Goal: Find specific page/section: Find specific page/section

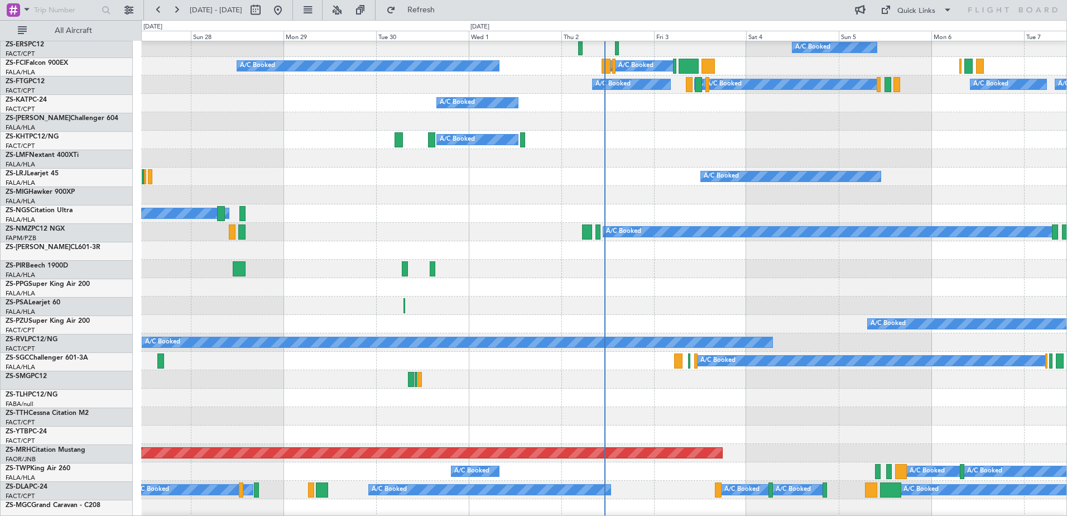
scroll to position [335, 0]
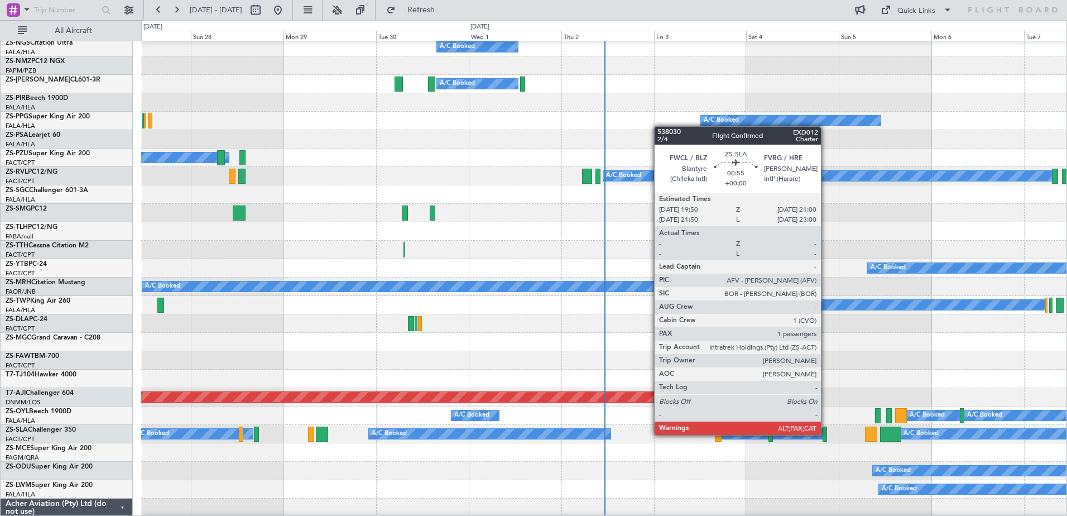
click at [826, 435] on div at bounding box center [825, 434] width 5 height 15
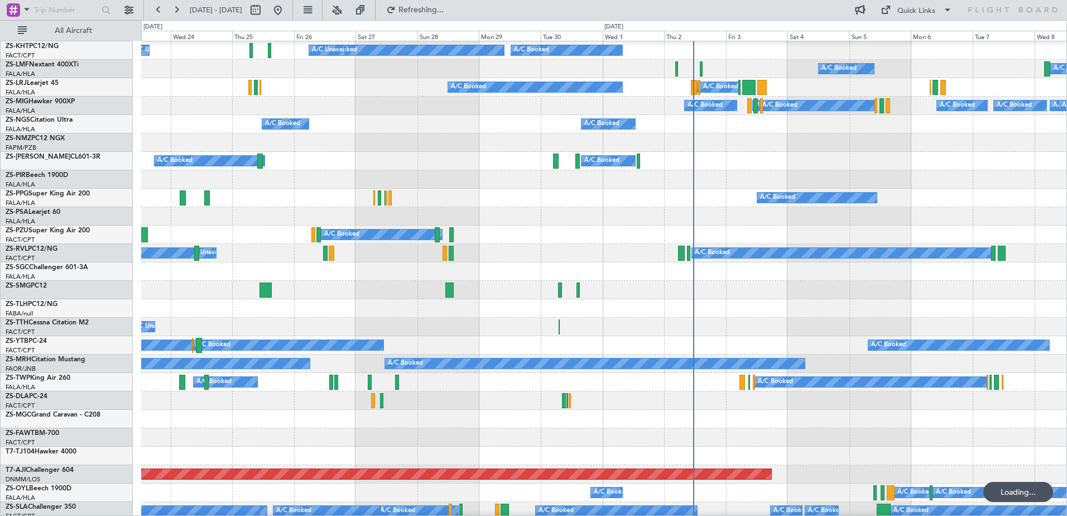
scroll to position [35, 0]
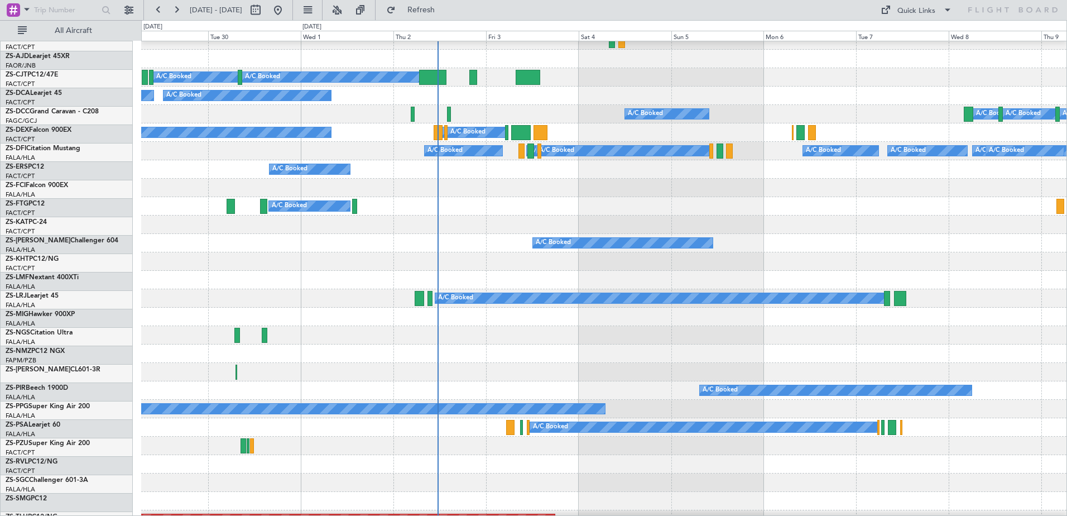
scroll to position [324, 0]
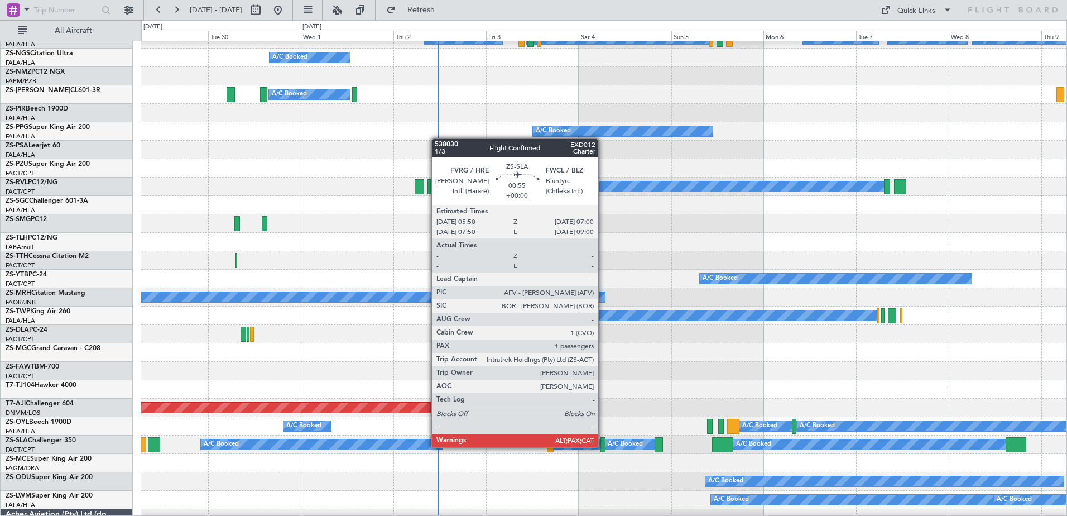
click at [603, 447] on div at bounding box center [603, 444] width 5 height 15
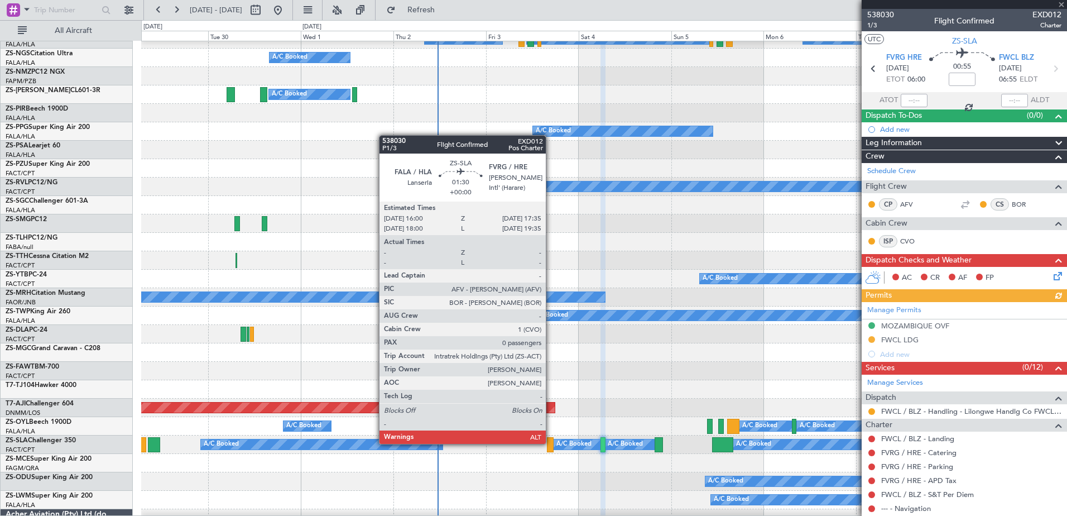
click at [551, 444] on div at bounding box center [550, 444] width 6 height 15
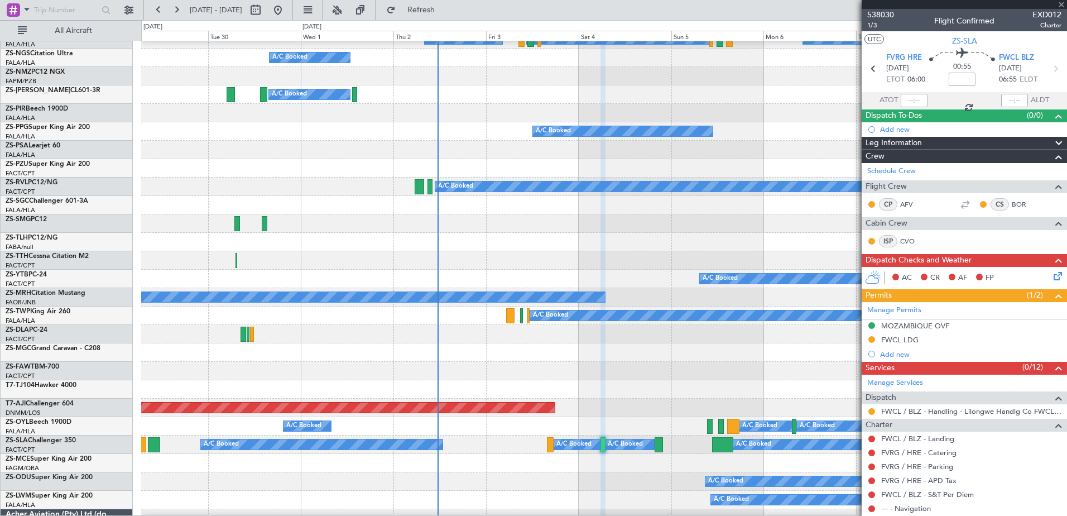
click at [551, 444] on div at bounding box center [550, 444] width 6 height 15
type input "0"
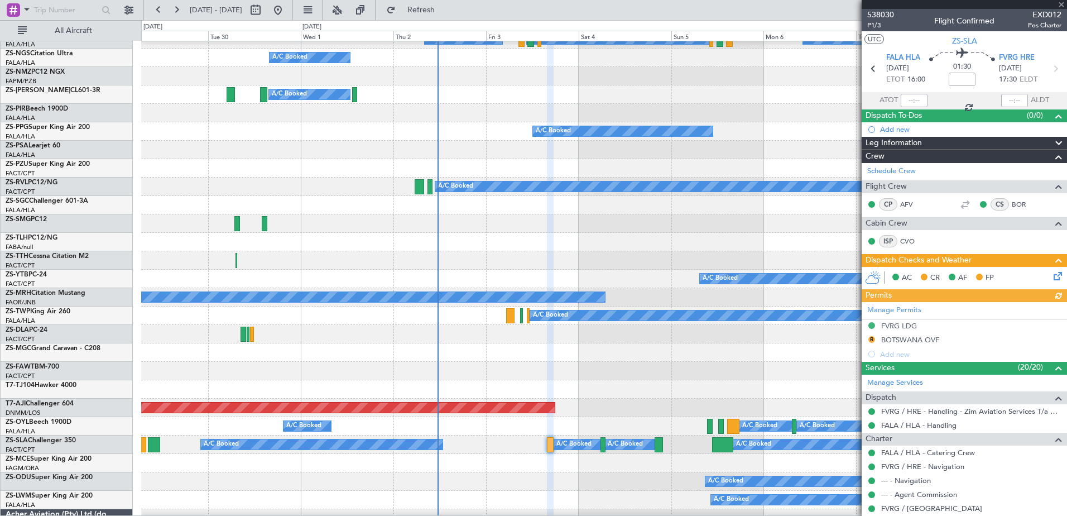
click at [1061, 4] on div at bounding box center [964, 4] width 205 height 9
click at [1061, 4] on span at bounding box center [1061, 5] width 11 height 10
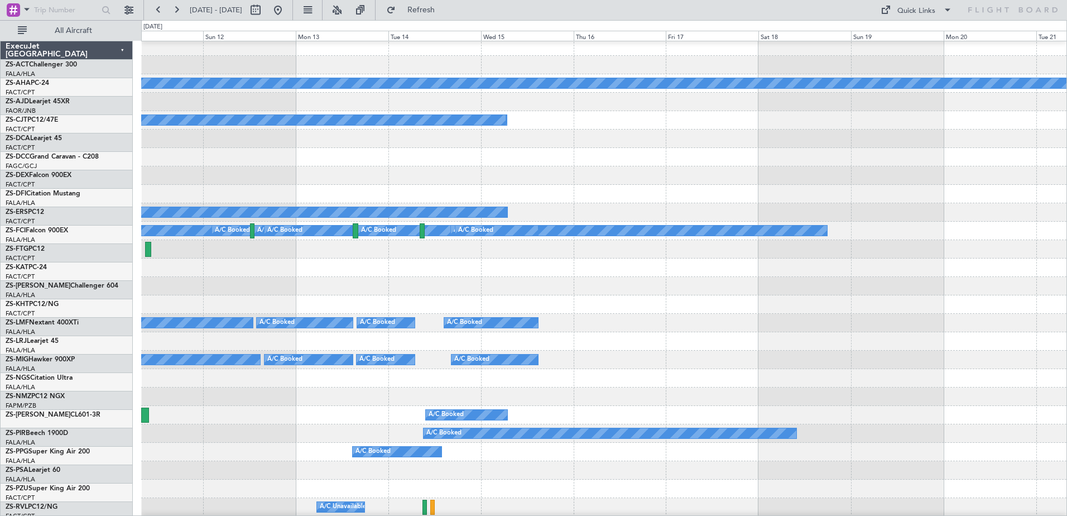
scroll to position [3, 0]
click at [260, 305] on div at bounding box center [604, 304] width 926 height 18
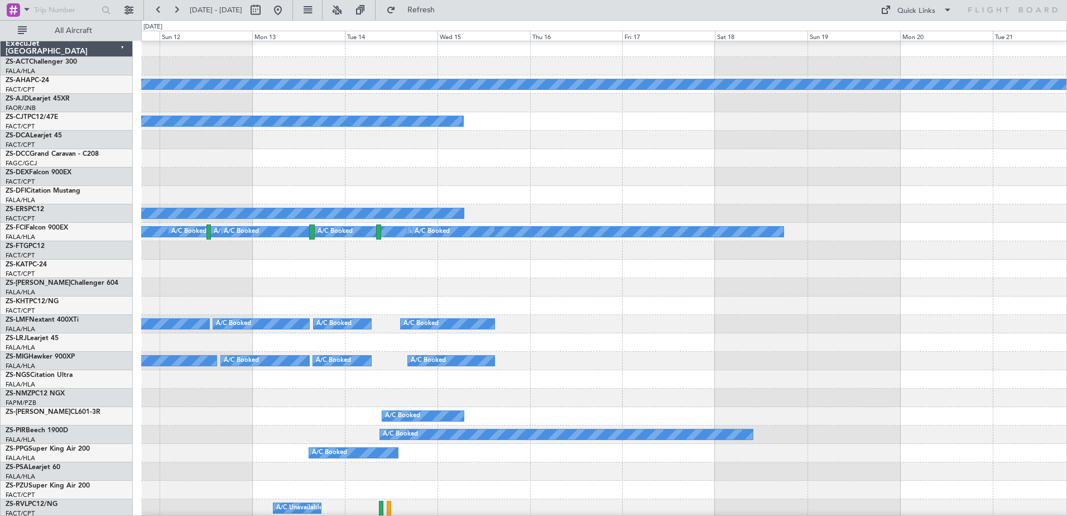
scroll to position [0, 0]
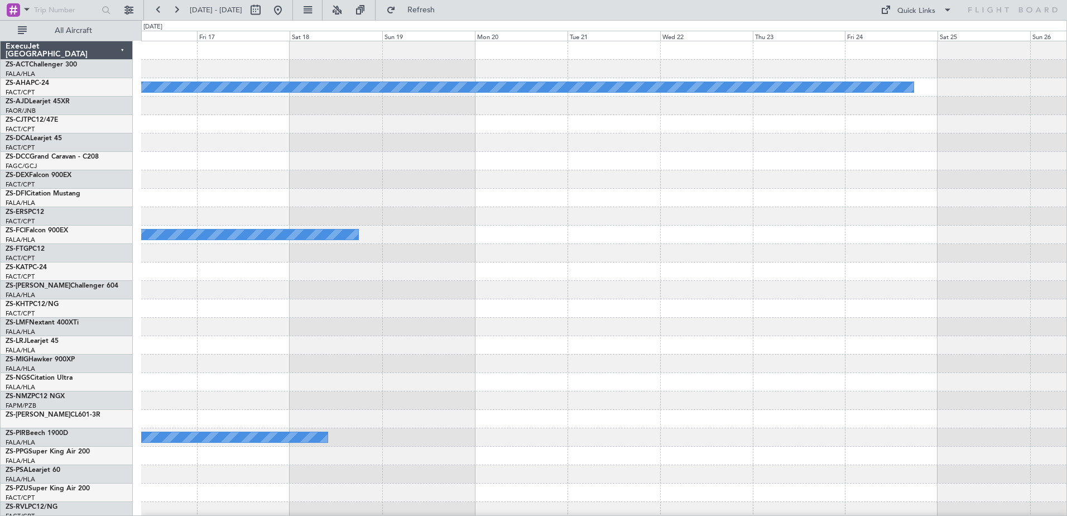
click at [344, 334] on div "A/C Booked A/C Booked" at bounding box center [604, 327] width 926 height 18
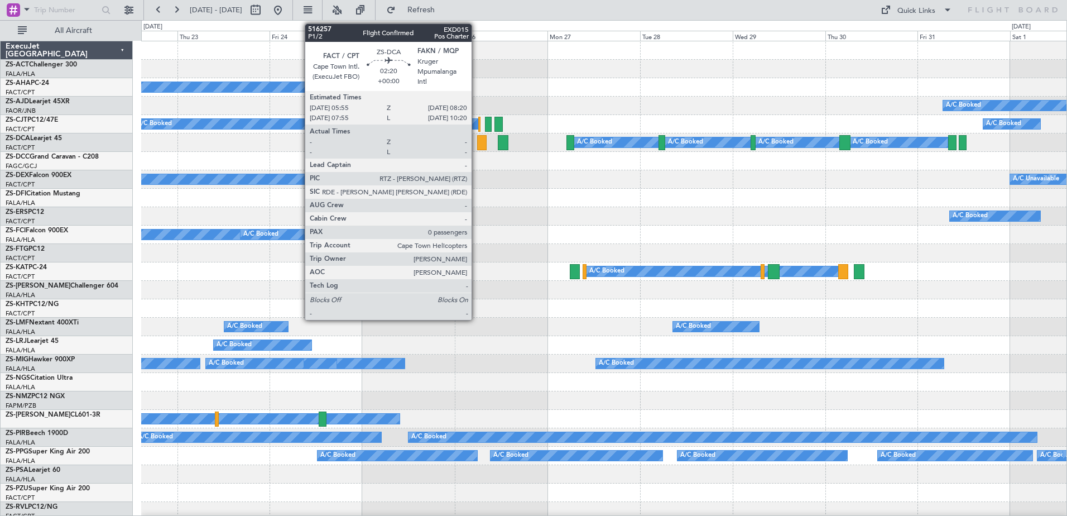
click at [477, 148] on div at bounding box center [481, 142] width 9 height 15
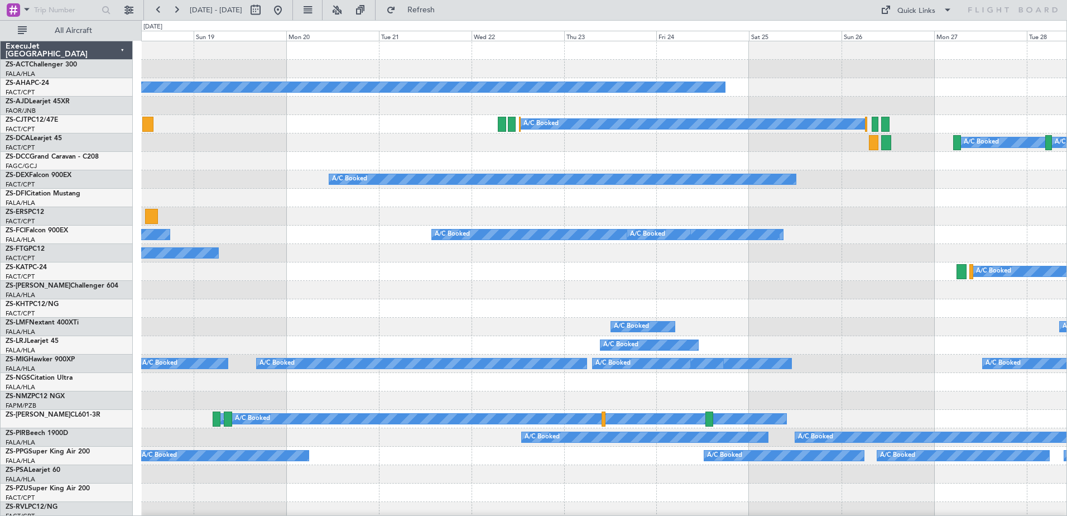
click at [1007, 221] on div "Planned Maint A/C Booked A/C Booked A/C Booked A/C Booked A/C Booked A/C Booked…" at bounding box center [604, 501] width 926 height 921
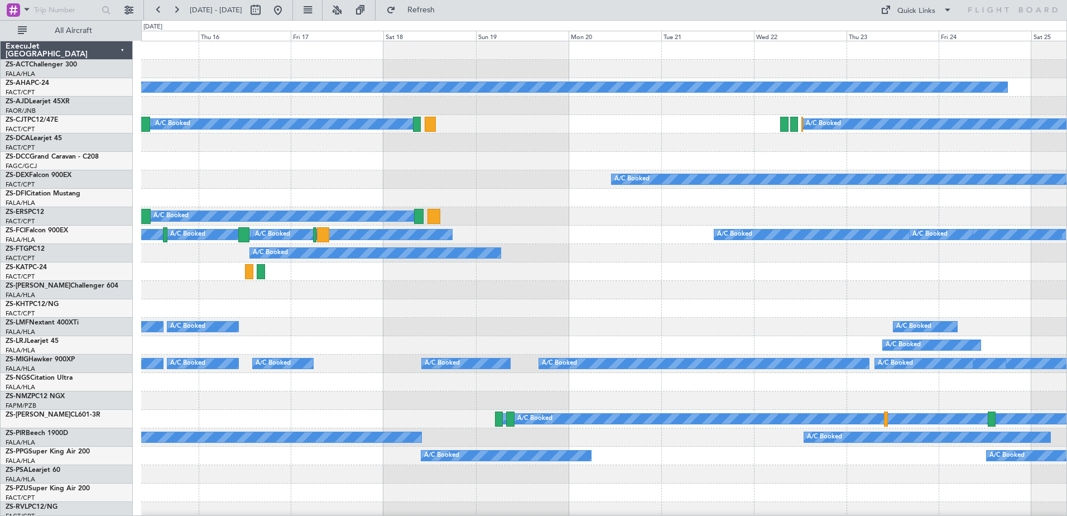
click at [992, 280] on div "Planned Maint A/C Booked A/C Booked A/C Booked A/C Booked A/C Booked A/C Booked…" at bounding box center [604, 501] width 926 height 921
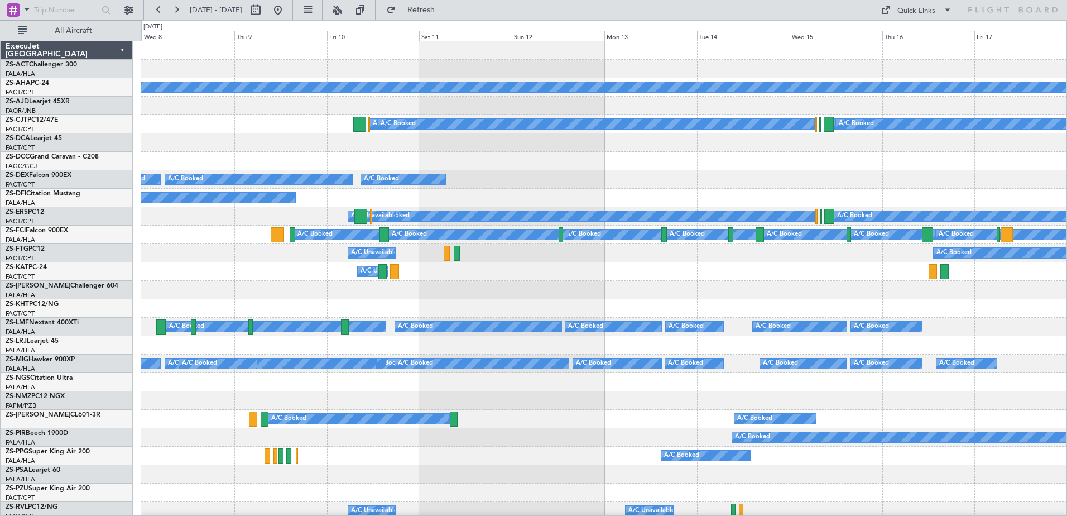
click at [940, 331] on div "Planned Maint A/C Booked A/C Booked A/C Booked A/C Booked A/C Booked A/C Booked…" at bounding box center [604, 501] width 926 height 921
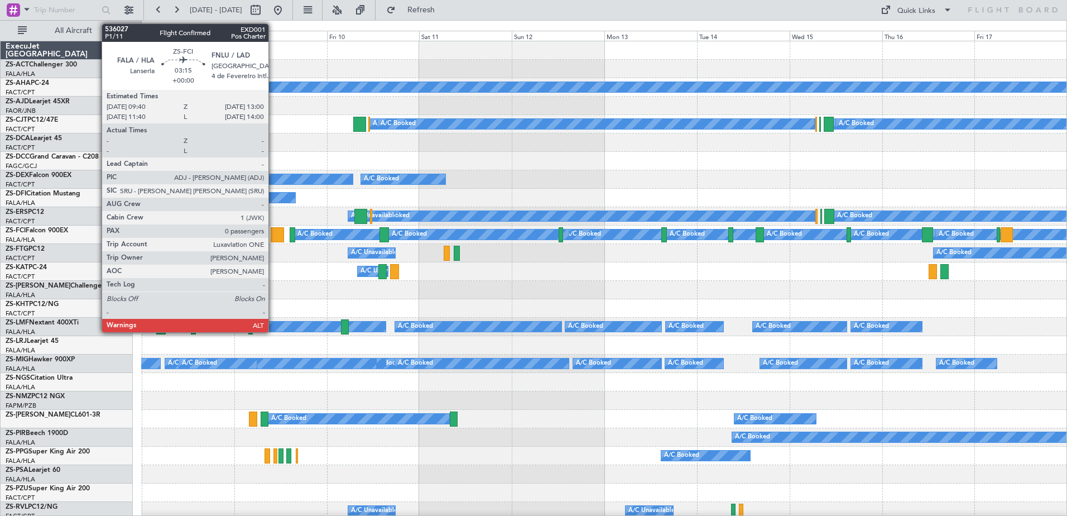
click at [274, 234] on div at bounding box center [277, 234] width 13 height 15
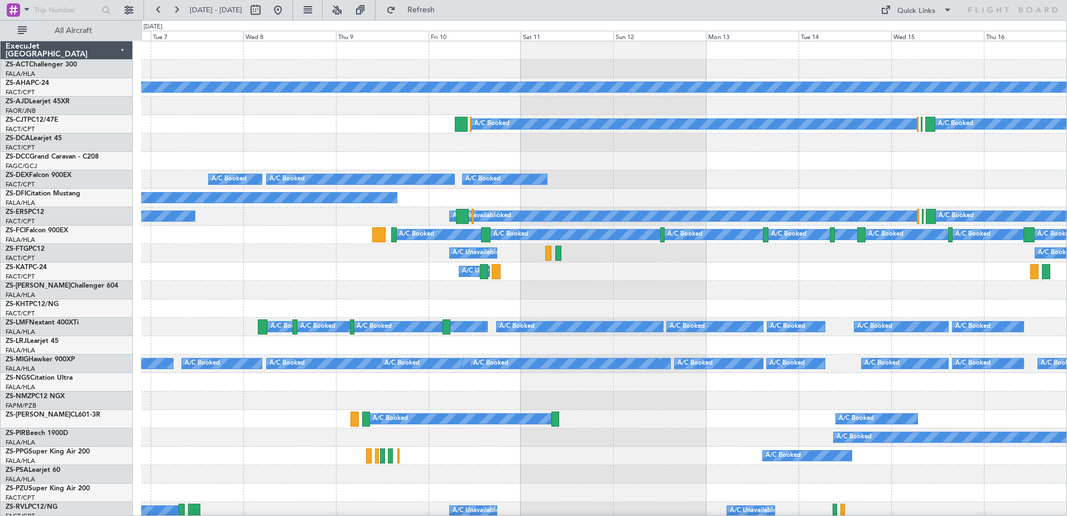
click at [735, 293] on div at bounding box center [604, 290] width 926 height 18
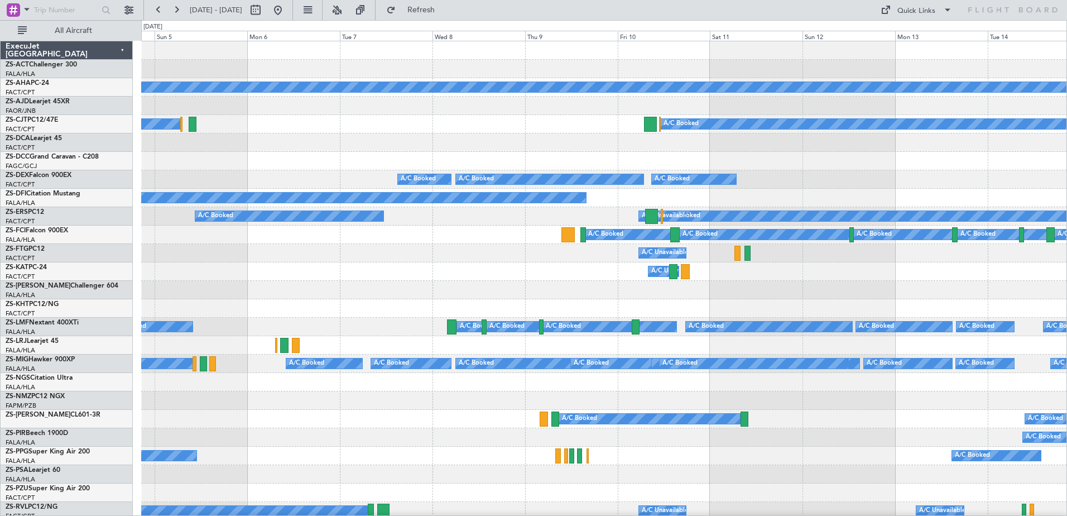
click at [712, 296] on div "Planned Maint A/C Booked A/C Booked A/C Booked A/C Booked A/C Booked A/C Booked…" at bounding box center [604, 520] width 926 height 958
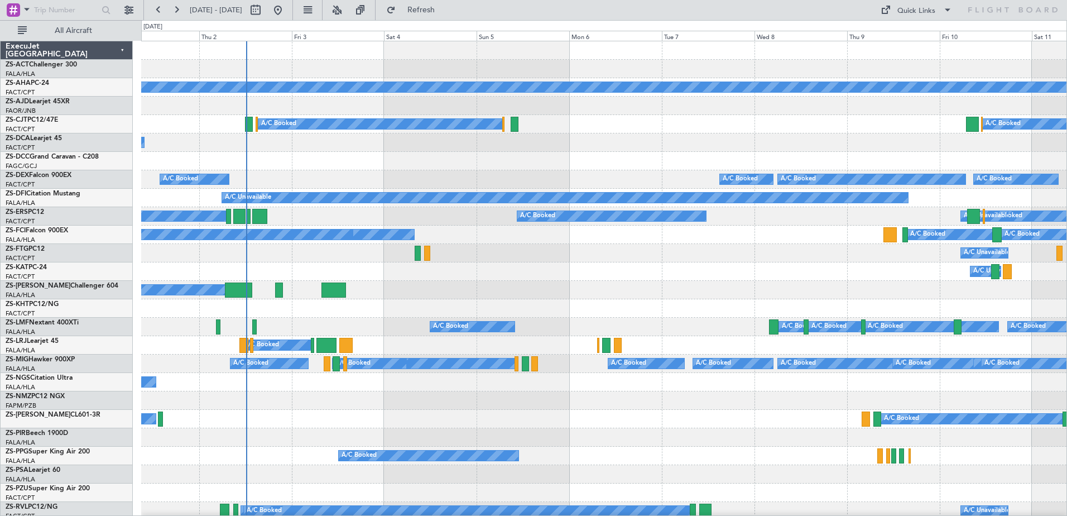
click at [710, 281] on div "Planned Maint A/C Booked A/C Booked A/C Booked A/C Booked A/C Booked A/C Booked…" at bounding box center [604, 520] width 926 height 958
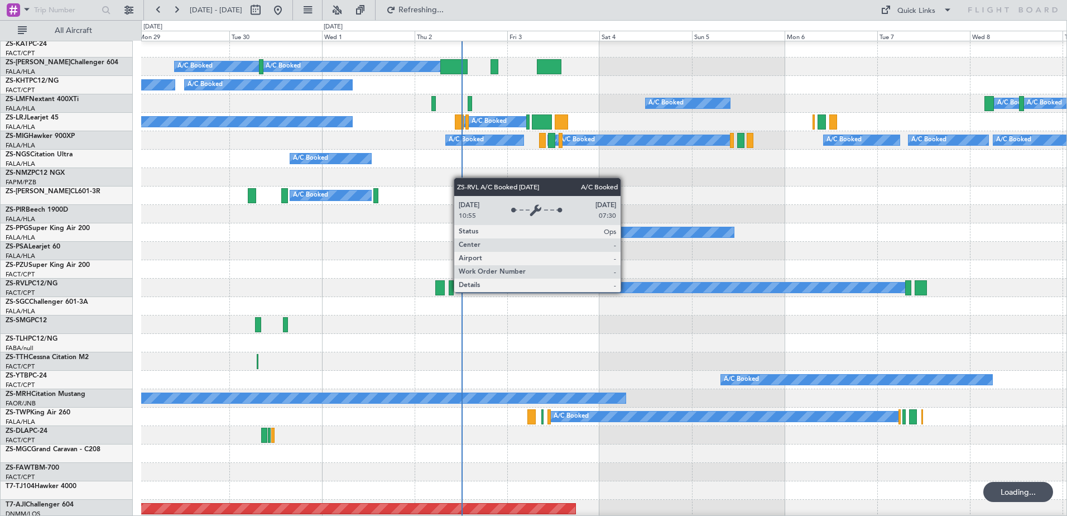
scroll to position [502, 0]
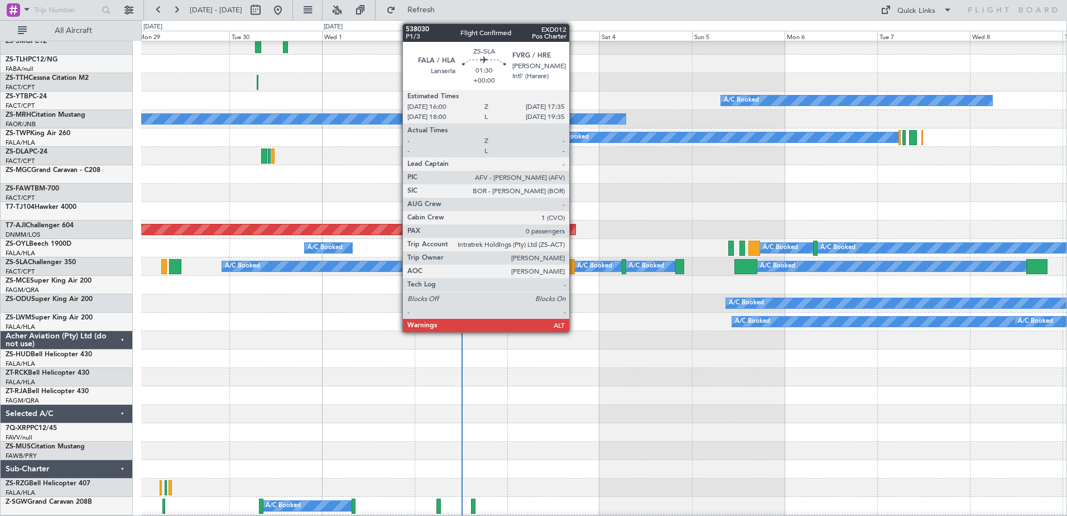
click at [574, 270] on div at bounding box center [571, 266] width 6 height 15
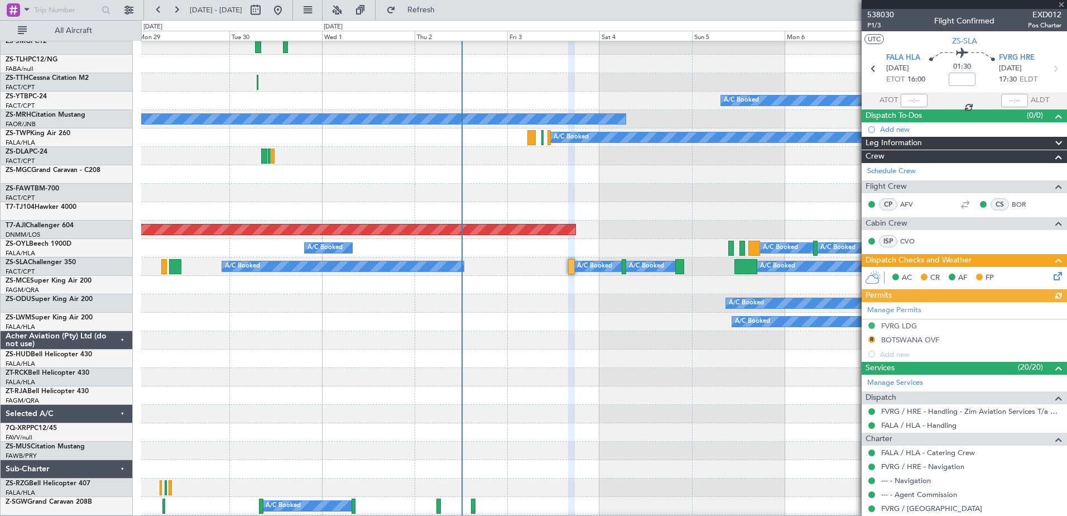
click at [624, 357] on div at bounding box center [604, 358] width 926 height 18
click at [1059, 2] on span at bounding box center [1061, 5] width 11 height 10
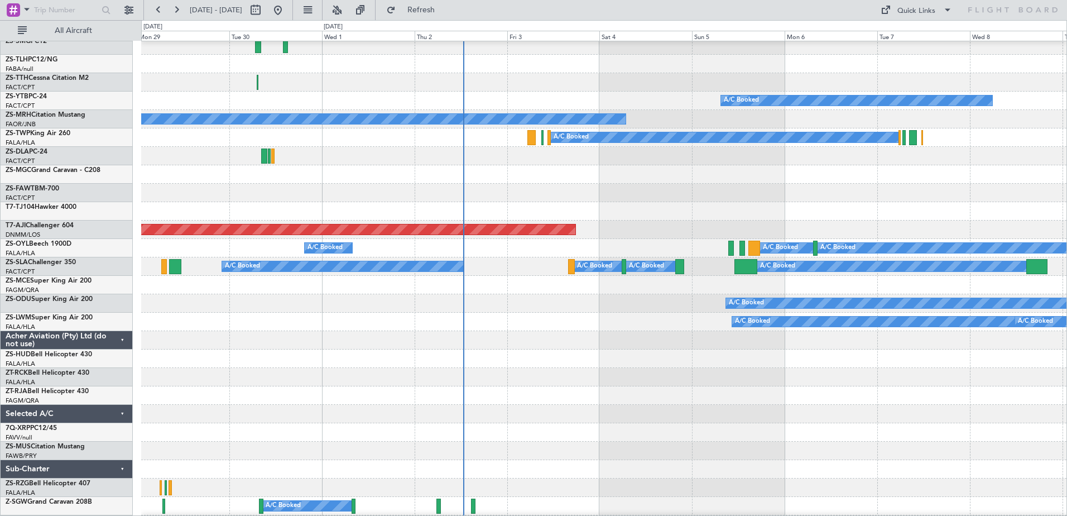
scroll to position [279, 0]
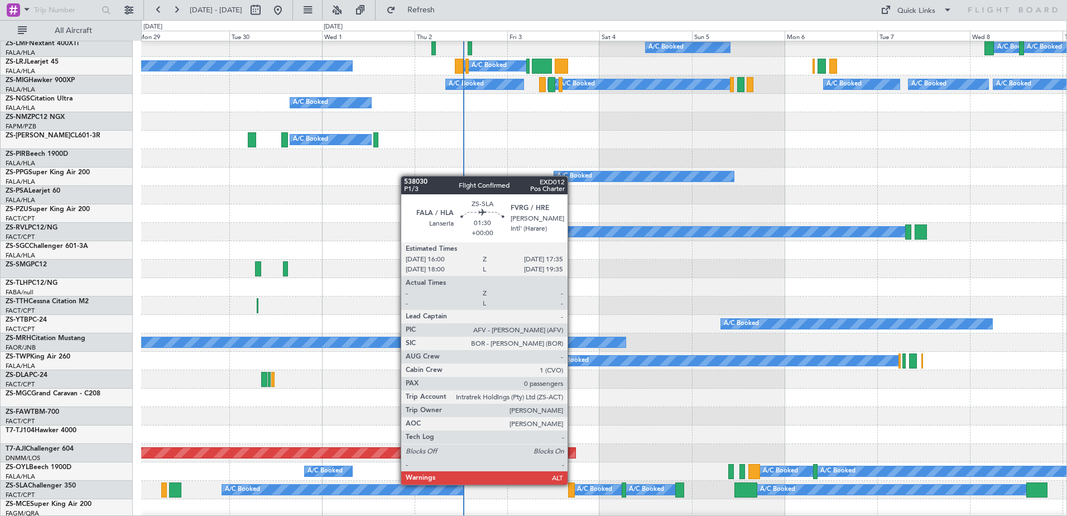
click at [573, 485] on div at bounding box center [571, 489] width 6 height 15
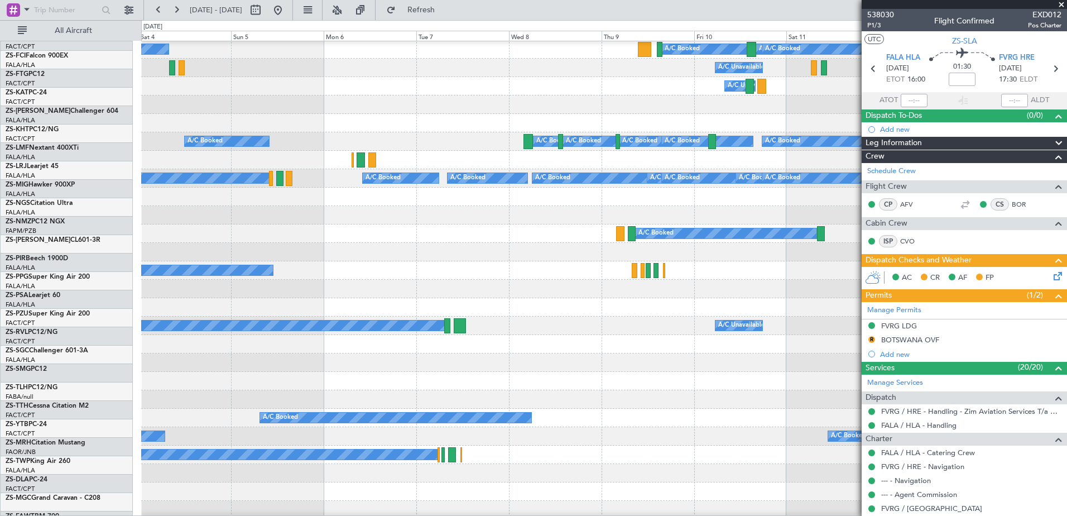
click at [325, 331] on div "A/C Booked" at bounding box center [220, 325] width 449 height 10
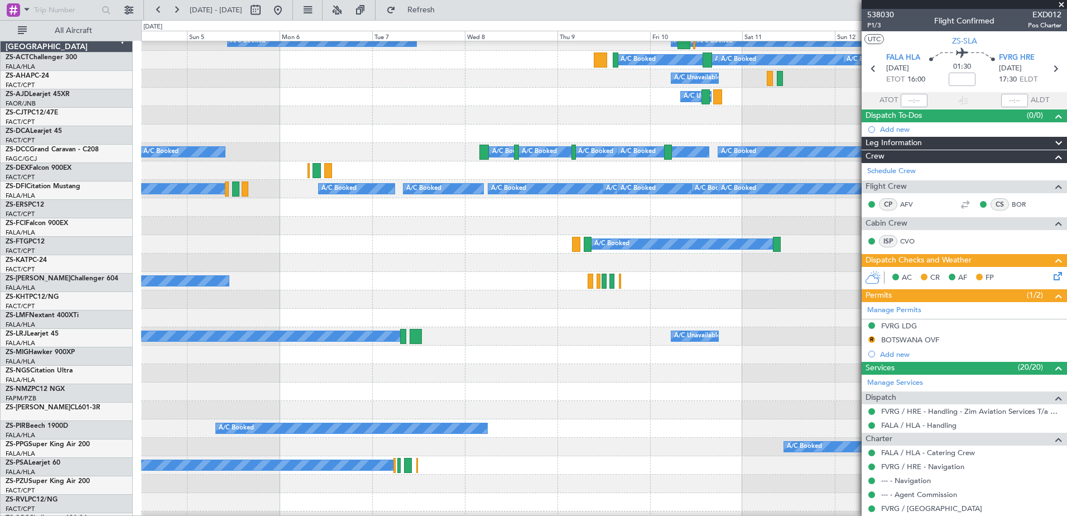
scroll to position [0, 0]
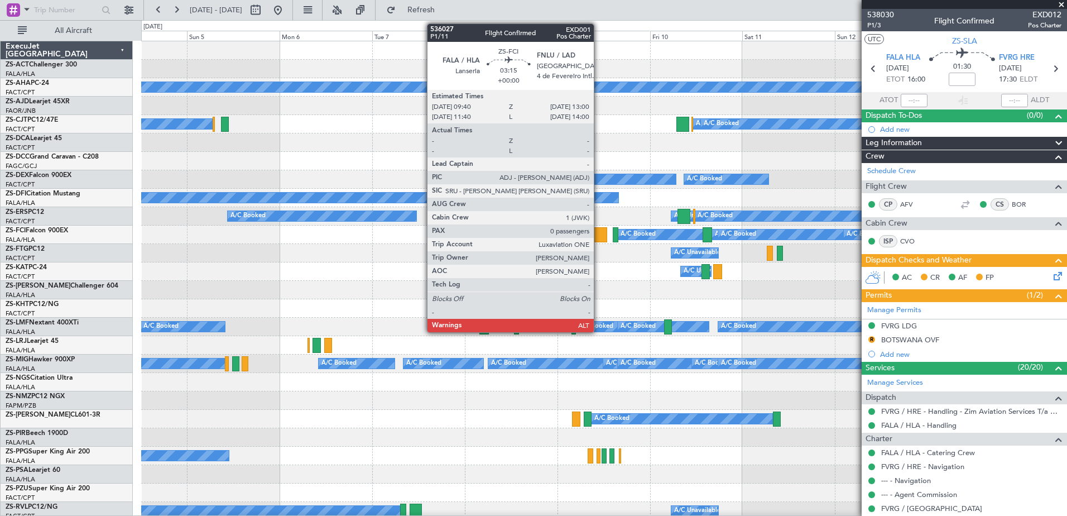
click at [599, 235] on div at bounding box center [600, 234] width 13 height 15
click at [596, 235] on div at bounding box center [600, 234] width 13 height 15
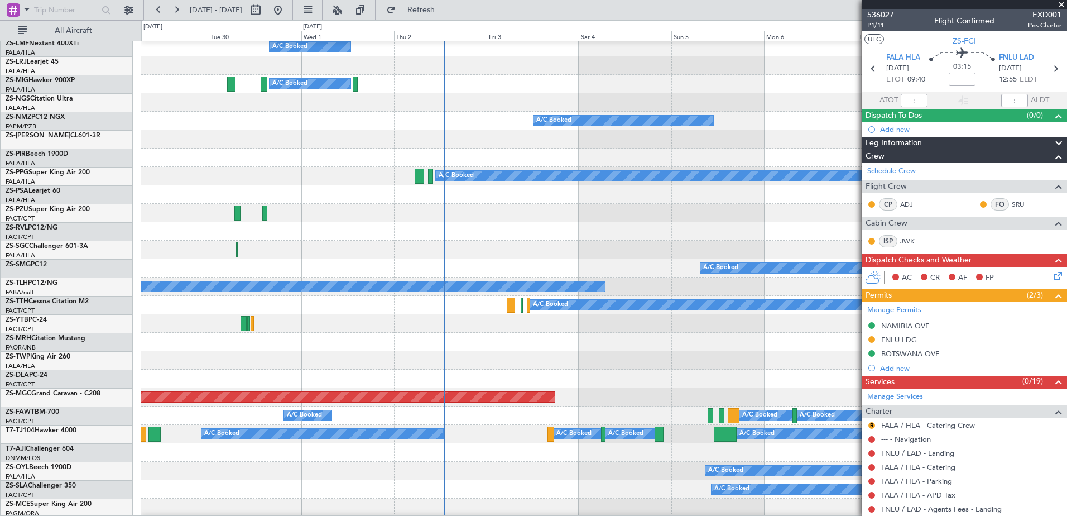
scroll to position [391, 0]
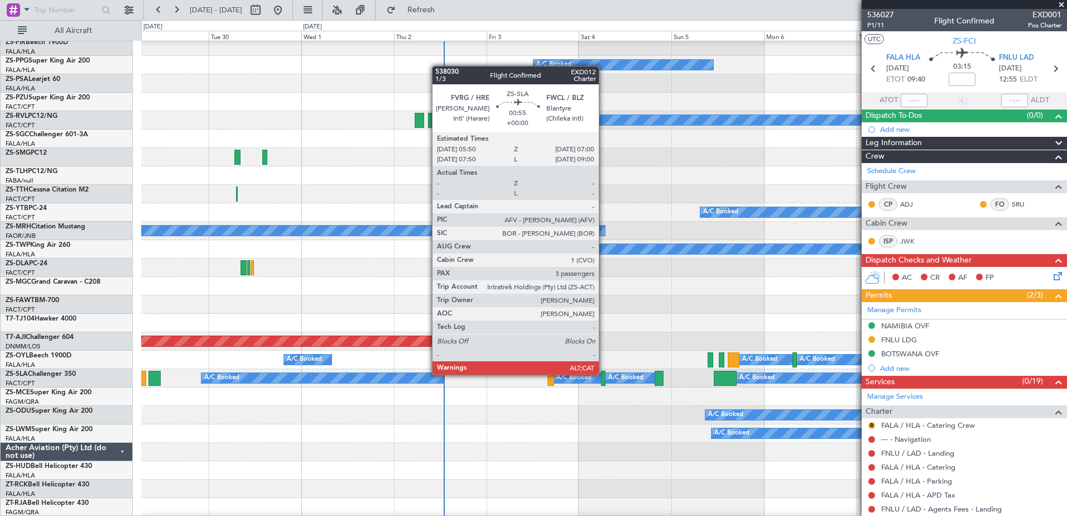
click at [604, 375] on div at bounding box center [603, 378] width 5 height 15
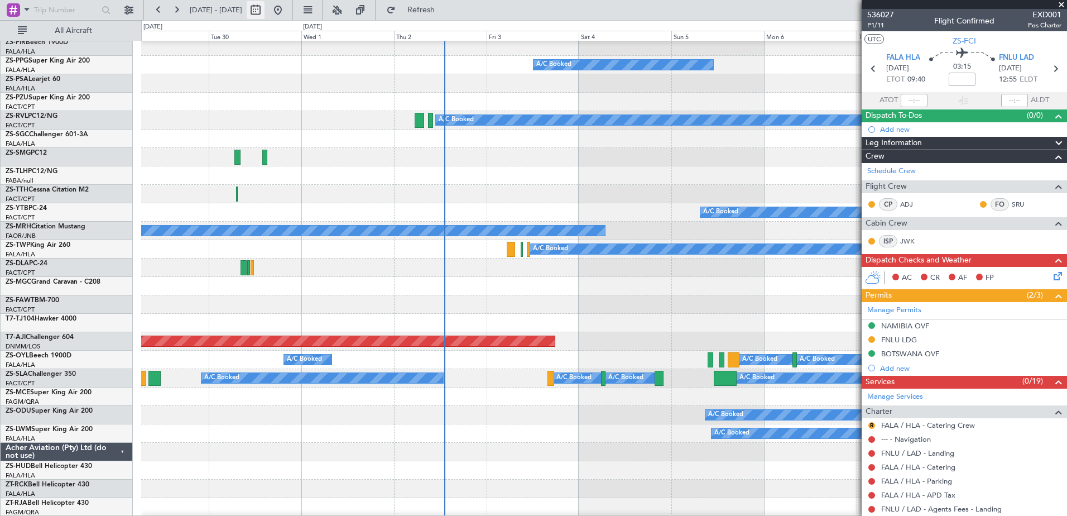
click at [265, 6] on button at bounding box center [256, 10] width 18 height 18
select select "9"
select select "2025"
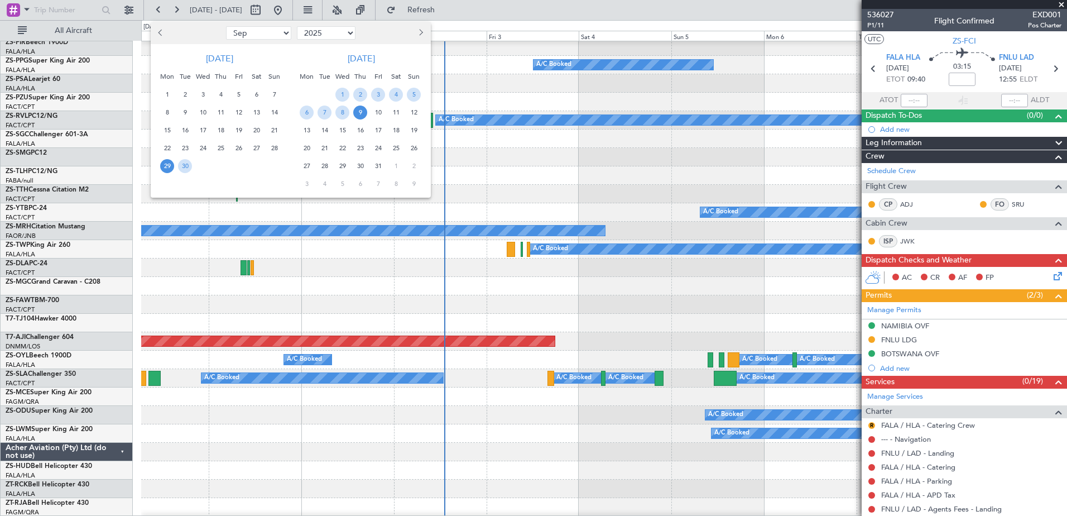
click at [415, 31] on button "Next month" at bounding box center [420, 33] width 12 height 18
select select "12"
click at [238, 129] on span "19" at bounding box center [239, 130] width 14 height 14
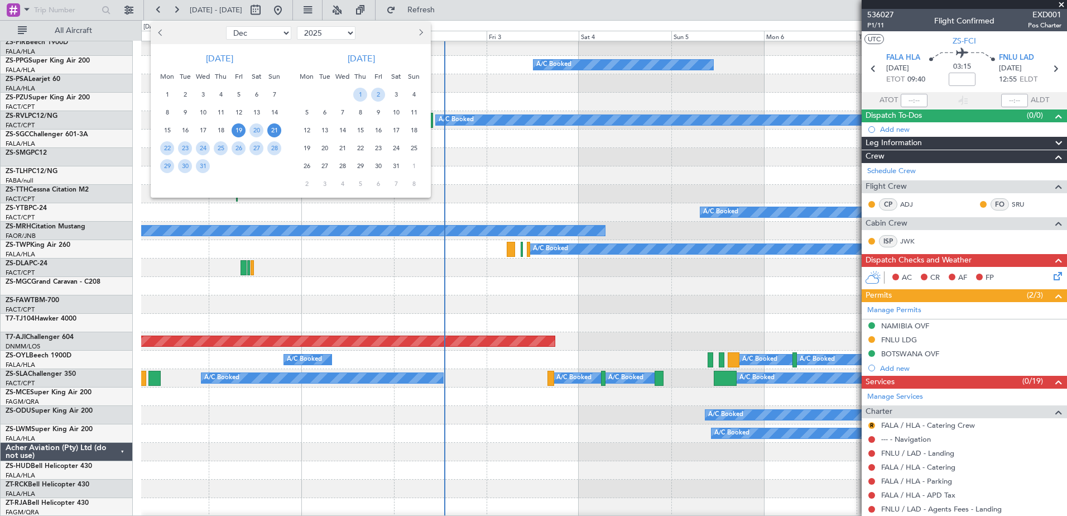
click at [271, 131] on span "21" at bounding box center [274, 130] width 14 height 14
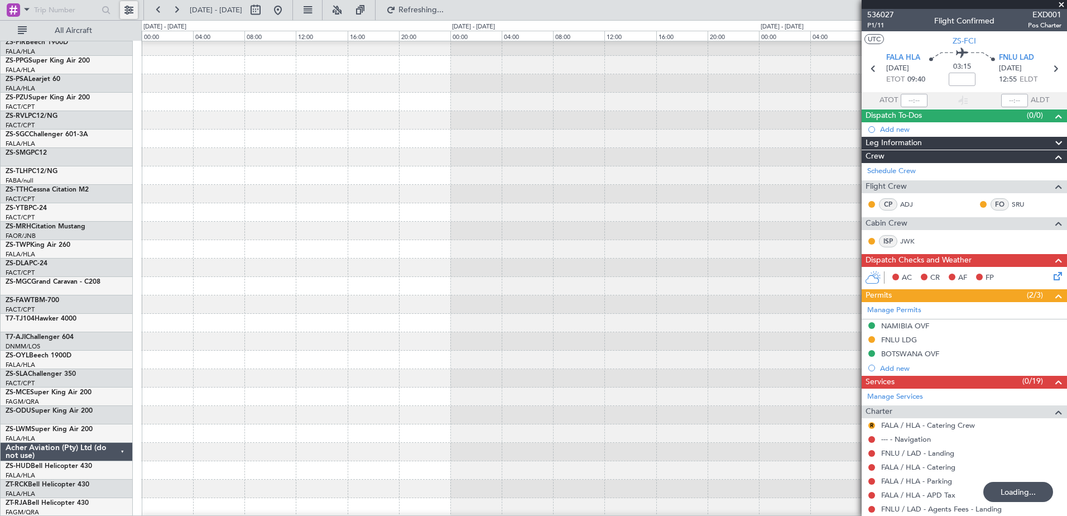
click at [130, 13] on button at bounding box center [129, 10] width 18 height 18
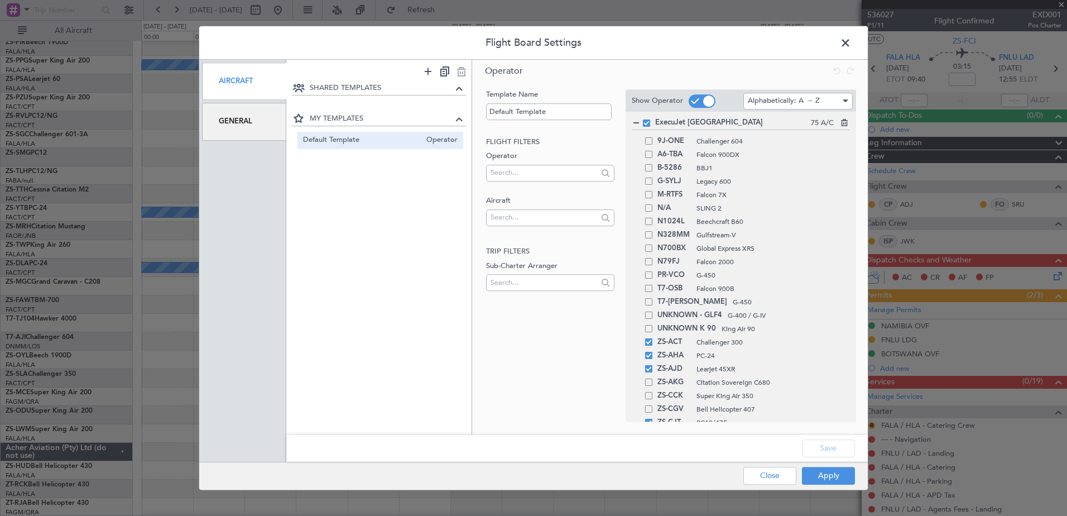
click at [260, 130] on div "General" at bounding box center [244, 121] width 84 height 37
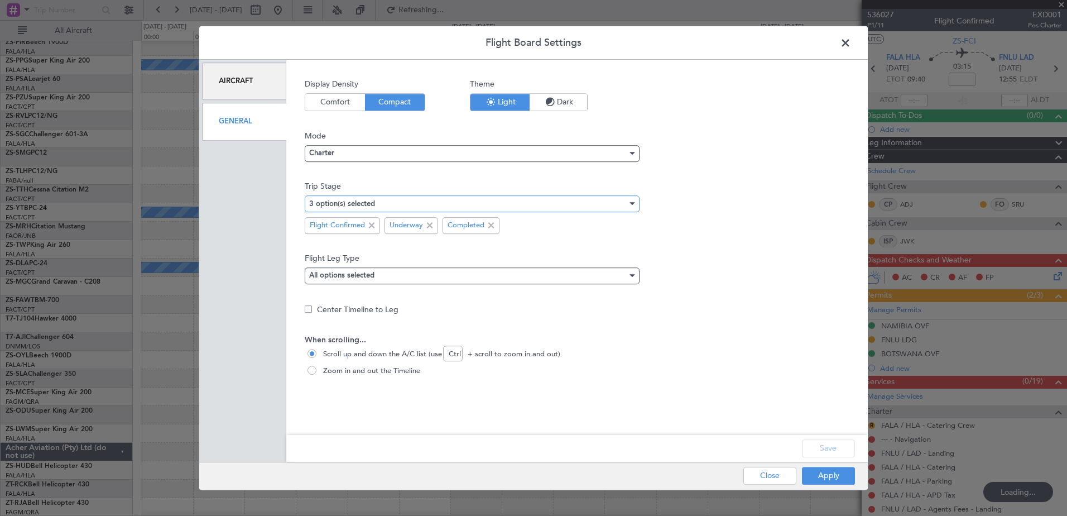
click at [532, 204] on div "3 option(s) selected" at bounding box center [468, 203] width 318 height 17
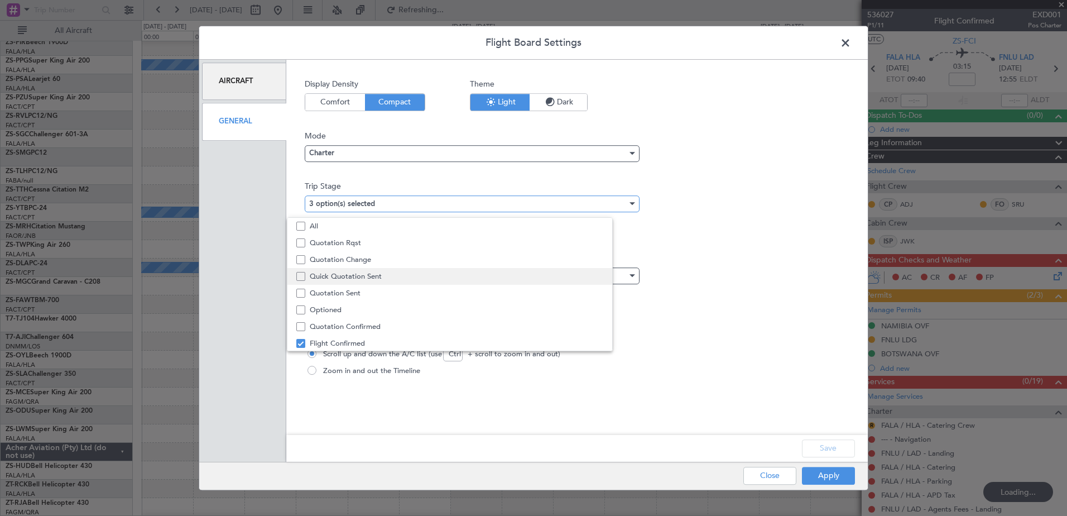
scroll to position [35, 0]
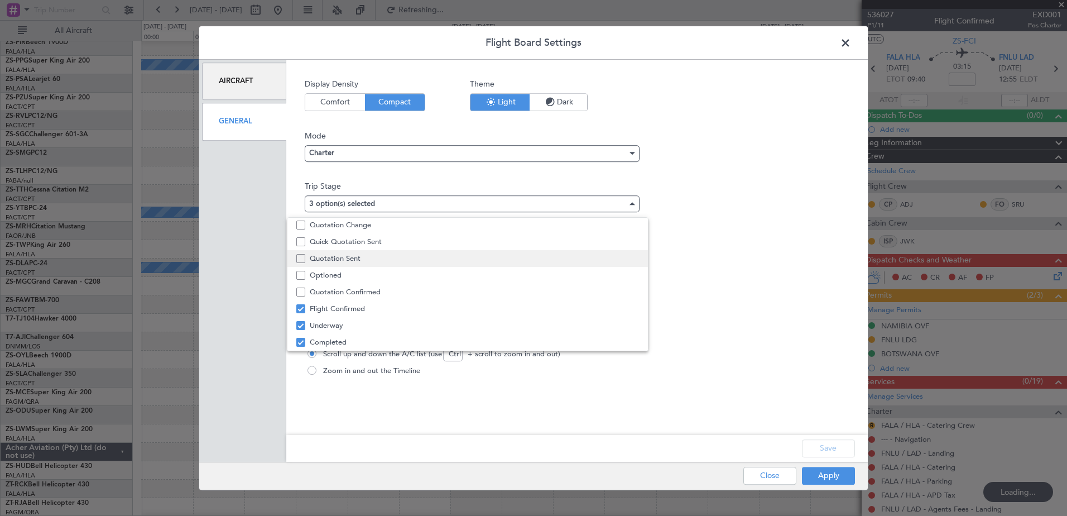
click at [366, 258] on span "Quotation Sent" at bounding box center [474, 258] width 329 height 17
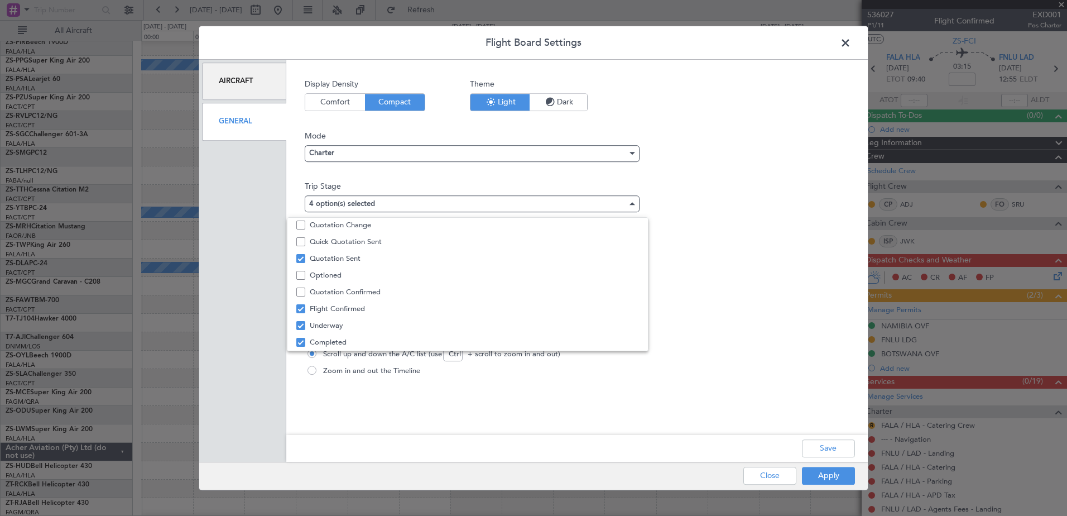
click at [878, 384] on div at bounding box center [533, 258] width 1067 height 516
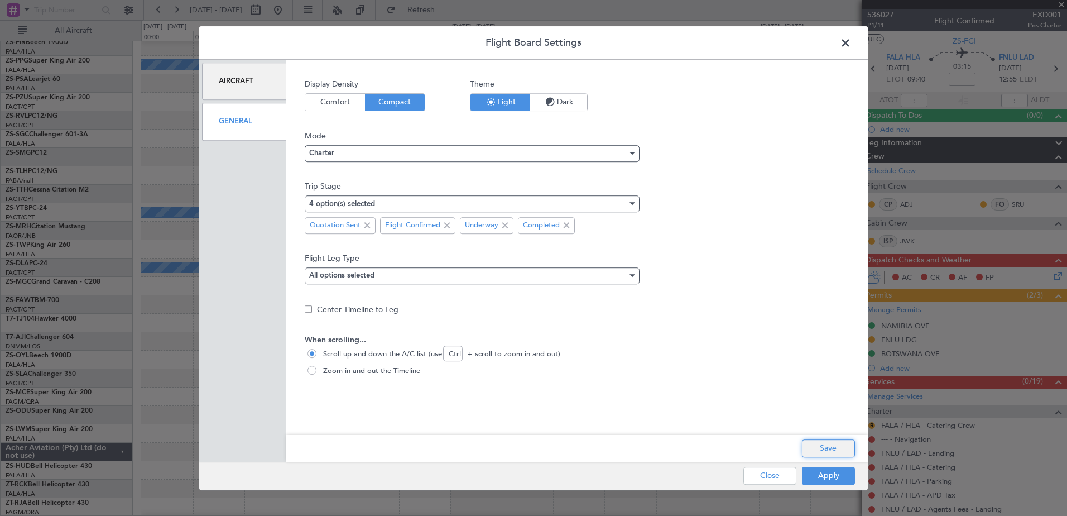
click at [836, 442] on button "Save" at bounding box center [828, 448] width 53 height 18
click at [830, 478] on div "Apply Close" at bounding box center [777, 475] width 162 height 27
click at [830, 478] on button "Apply" at bounding box center [828, 476] width 53 height 18
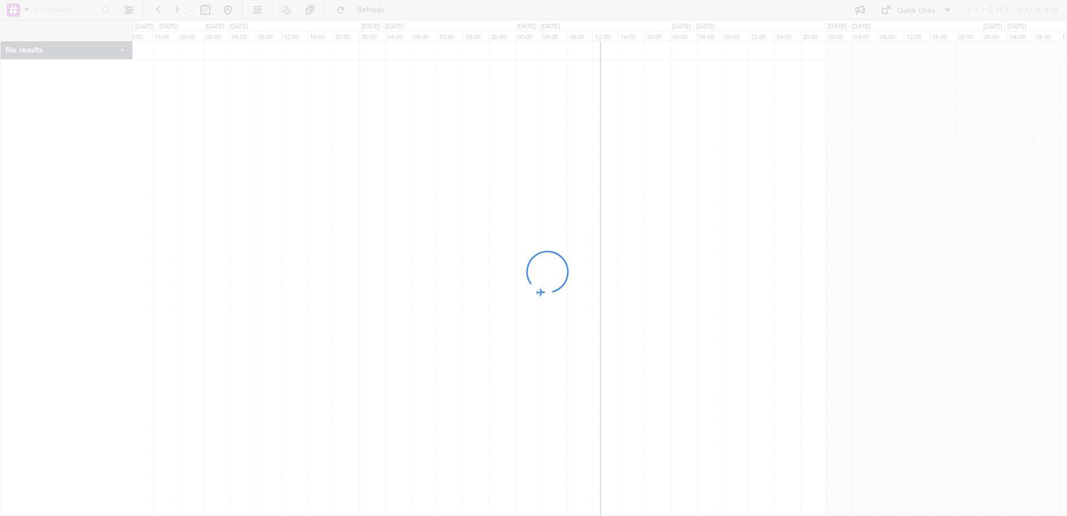
click at [128, 11] on div at bounding box center [533, 258] width 1067 height 516
click at [129, 11] on div at bounding box center [533, 258] width 1067 height 516
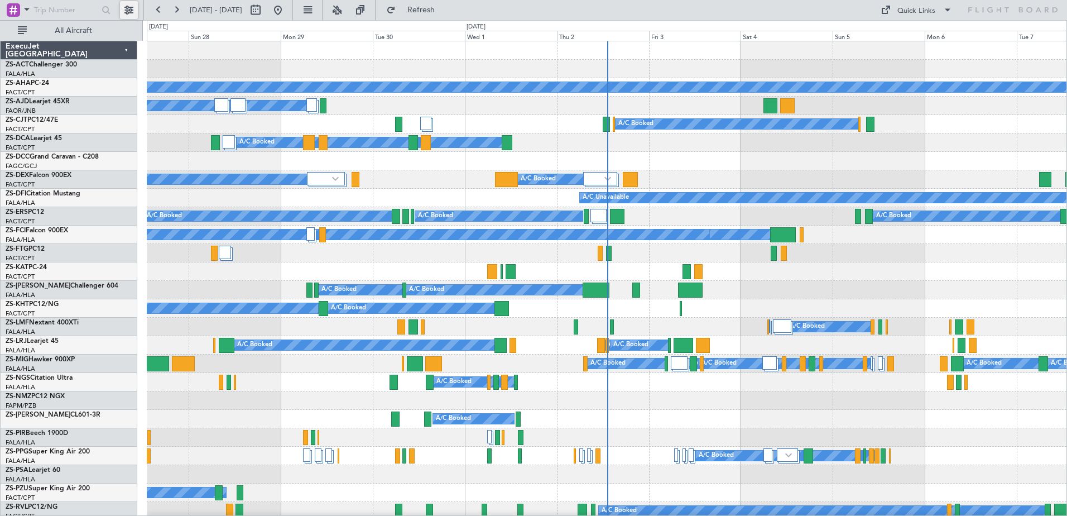
click at [126, 14] on button at bounding box center [129, 10] width 18 height 18
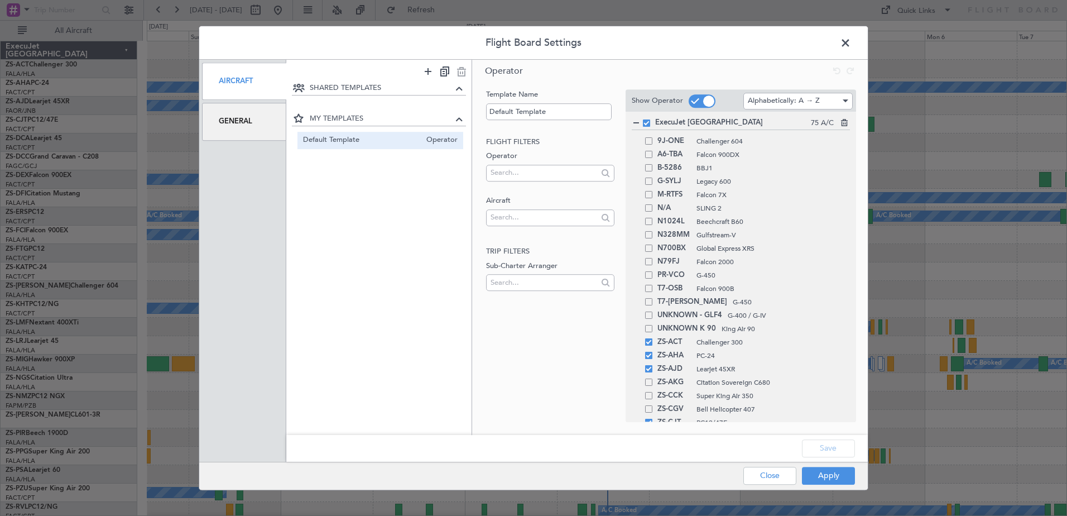
click at [262, 112] on div "General" at bounding box center [244, 121] width 84 height 37
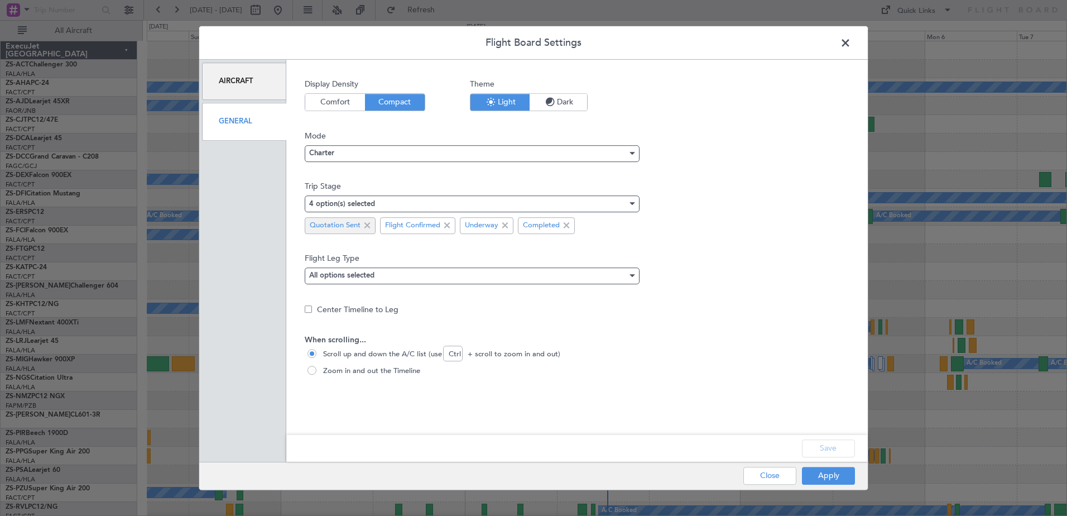
click at [370, 225] on span at bounding box center [367, 225] width 13 height 13
click at [818, 447] on button "Save" at bounding box center [828, 448] width 53 height 18
click at [825, 473] on button "Apply" at bounding box center [828, 476] width 53 height 18
